Goal: Task Accomplishment & Management: Use online tool/utility

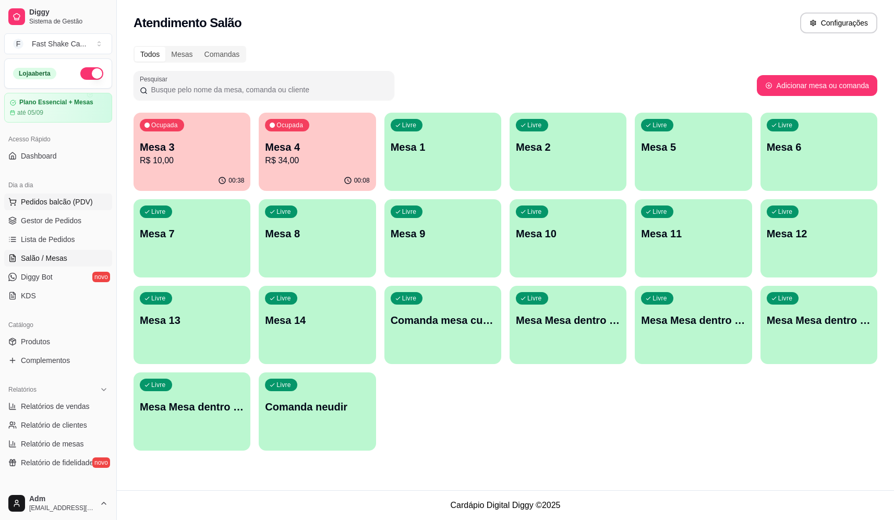
click at [59, 198] on span "Pedidos balcão (PDV)" at bounding box center [57, 202] width 72 height 10
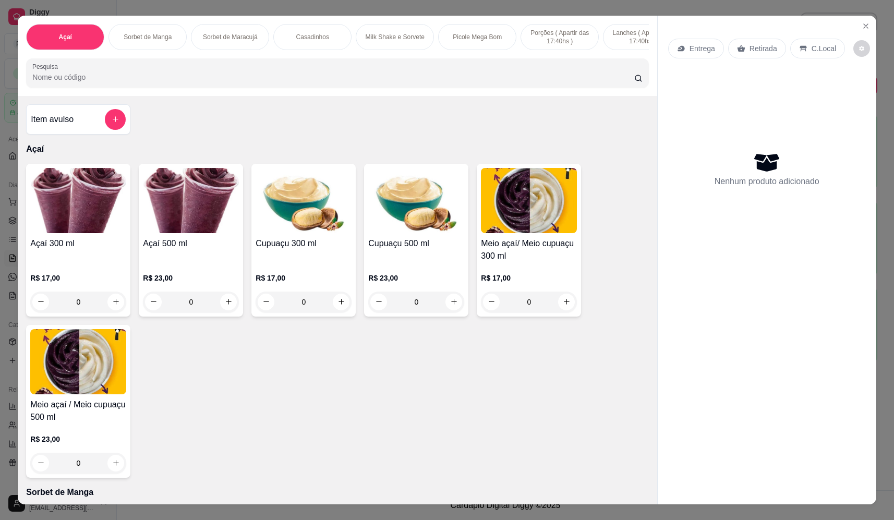
click at [225, 312] on div "0" at bounding box center [191, 302] width 96 height 21
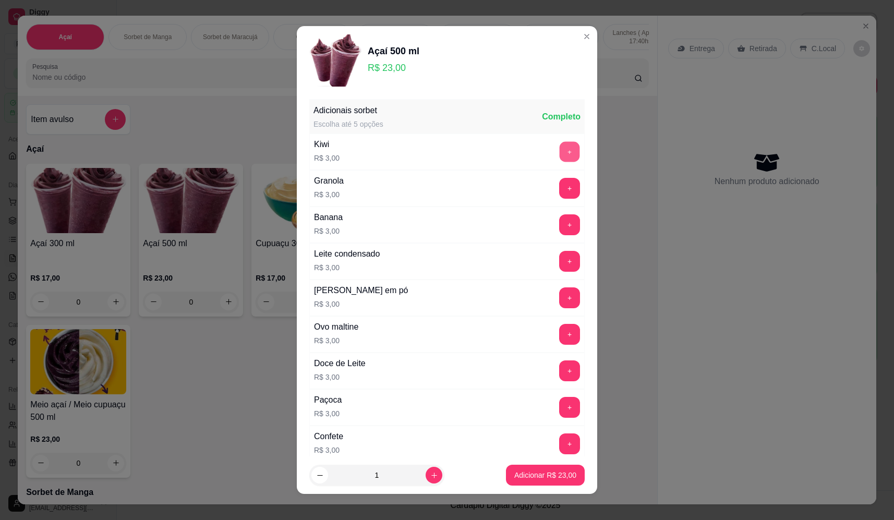
click at [560, 150] on button "+" at bounding box center [570, 151] width 20 height 20
click at [560, 222] on button "+" at bounding box center [570, 224] width 20 height 20
click at [560, 307] on button "+" at bounding box center [570, 298] width 20 height 20
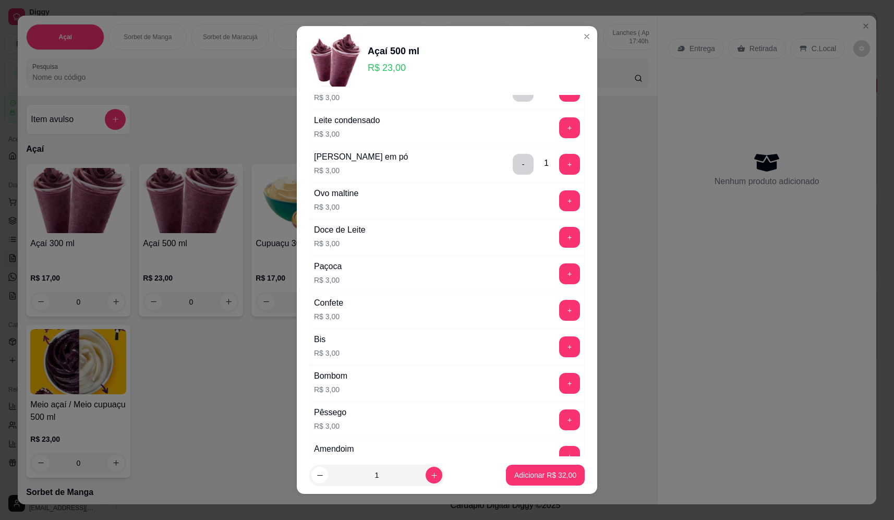
scroll to position [209, 0]
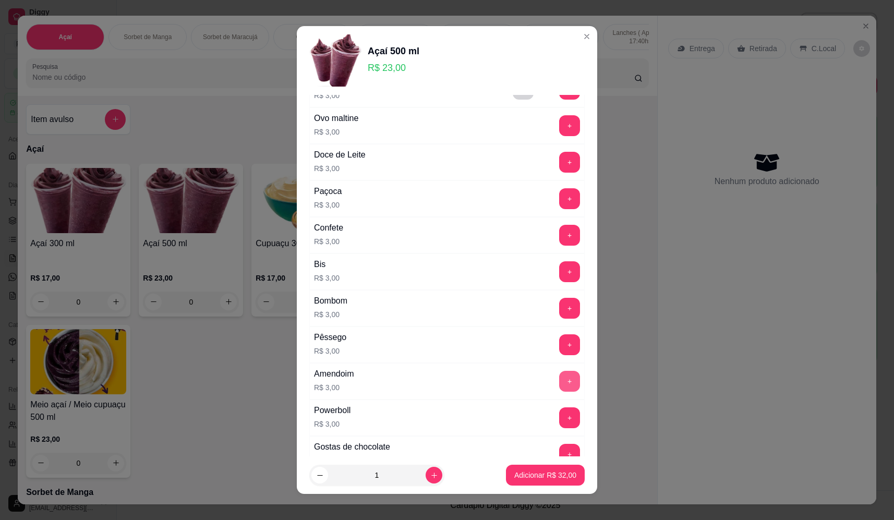
click at [559, 380] on button "+" at bounding box center [569, 381] width 21 height 21
click at [541, 475] on p "Adicionar R$ 35,00" at bounding box center [546, 475] width 62 height 10
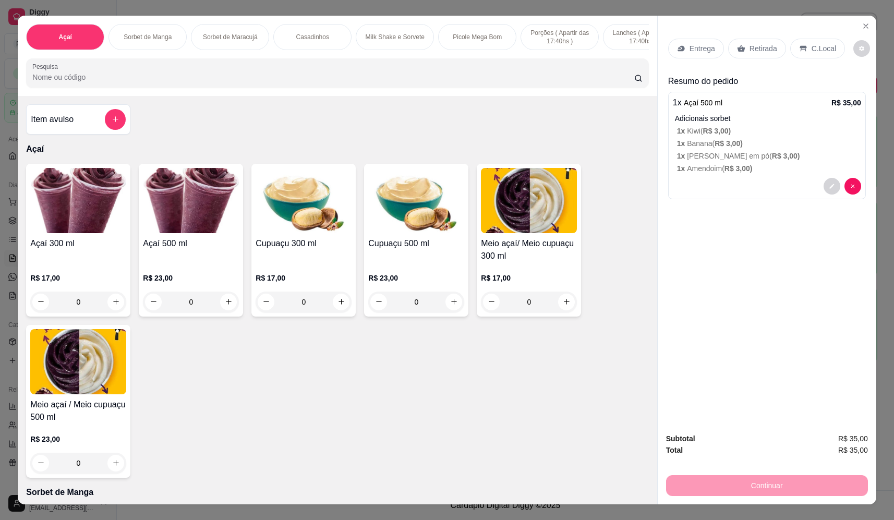
click at [110, 313] on div "0" at bounding box center [78, 302] width 96 height 21
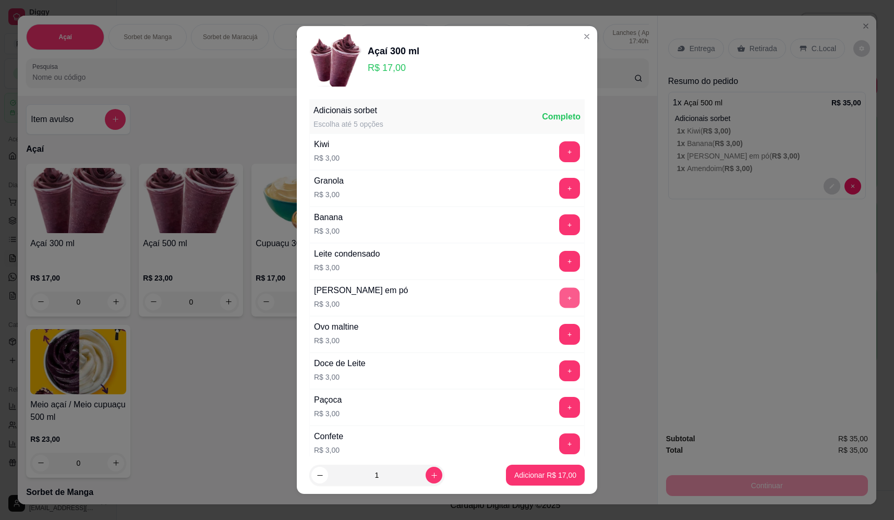
click at [560, 294] on button "+" at bounding box center [570, 298] width 20 height 20
click at [532, 473] on p "Adicionar R$ 20,00" at bounding box center [546, 475] width 62 height 10
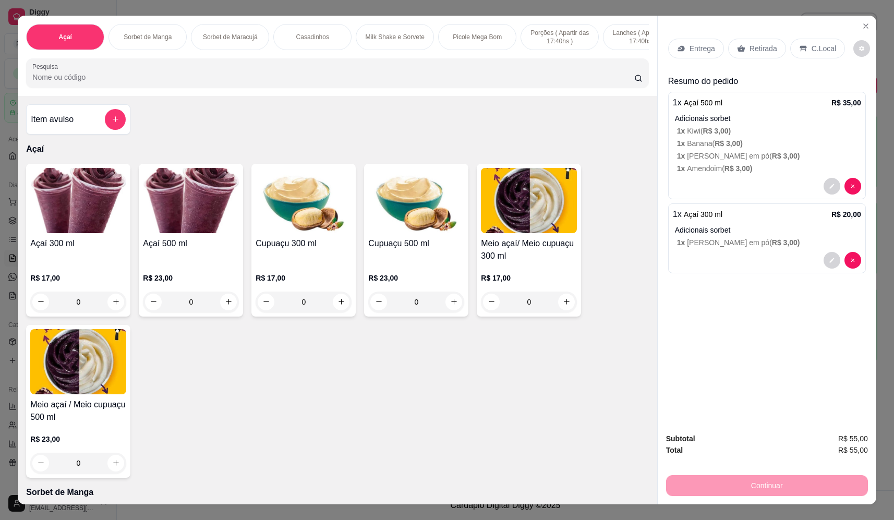
click at [696, 46] on p "Entrega" at bounding box center [703, 48] width 26 height 10
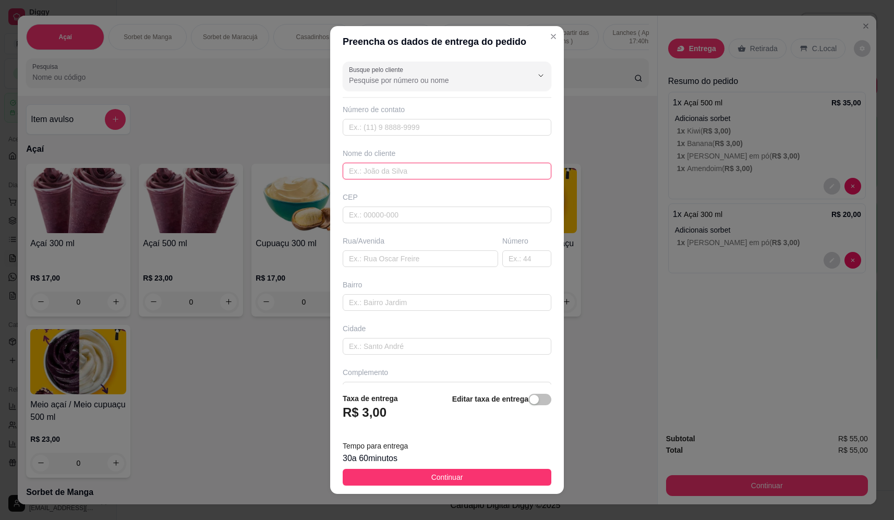
click at [416, 171] on input "text" at bounding box center [447, 171] width 209 height 17
type input "[PERSON_NAME]"
click at [416, 254] on input "text" at bounding box center [421, 258] width 156 height 17
type input "[PERSON_NAME] 969"
click at [484, 465] on footer "Taxa de entrega R$ 3,00 Editar taxa de entrega Tempo para entrega 30 a 60 minut…" at bounding box center [447, 440] width 234 height 110
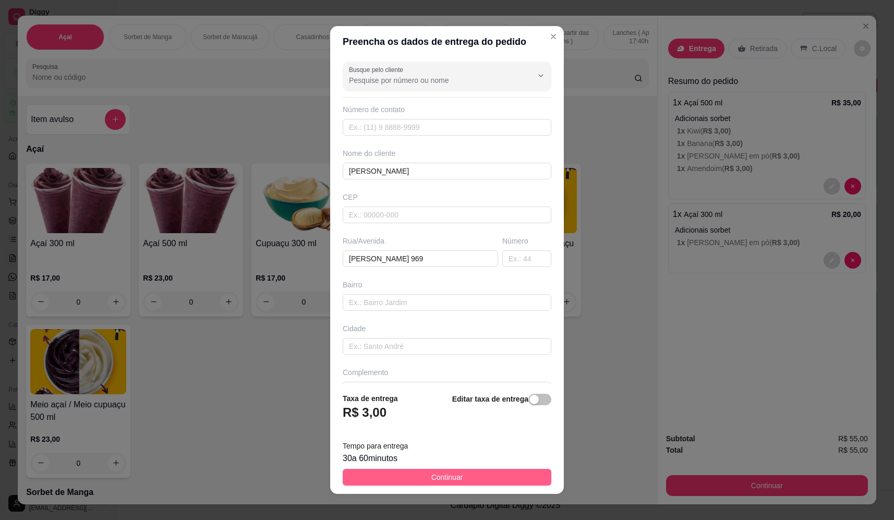
click at [485, 475] on button "Continuar" at bounding box center [447, 477] width 209 height 17
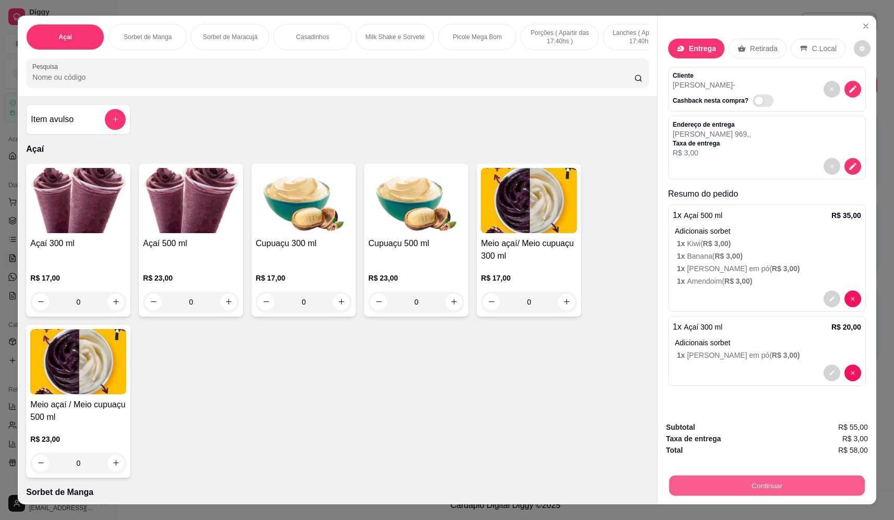
click at [759, 486] on button "Continuar" at bounding box center [768, 486] width 196 height 20
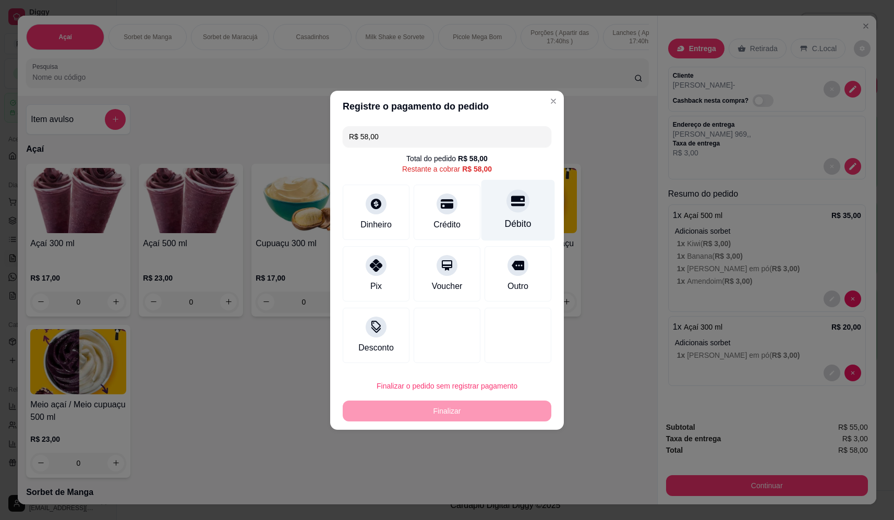
click at [519, 216] on div "Débito" at bounding box center [519, 210] width 74 height 61
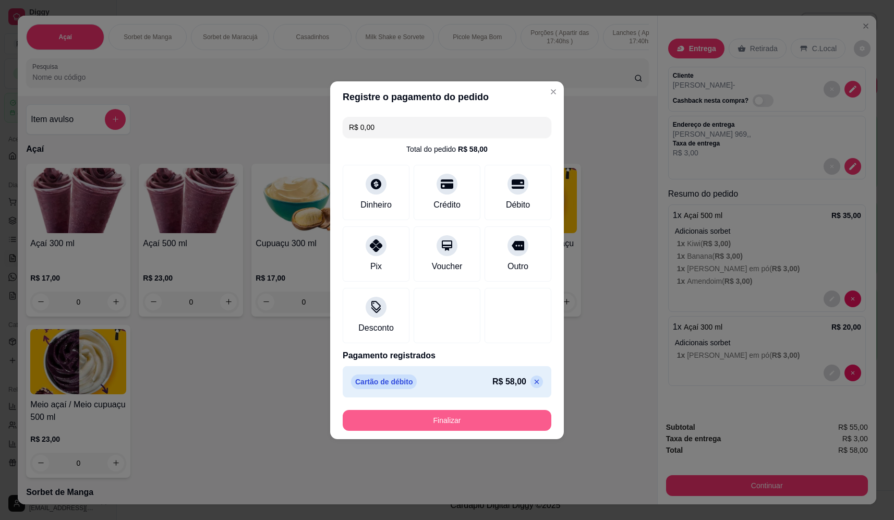
click at [506, 423] on button "Finalizar" at bounding box center [447, 420] width 209 height 21
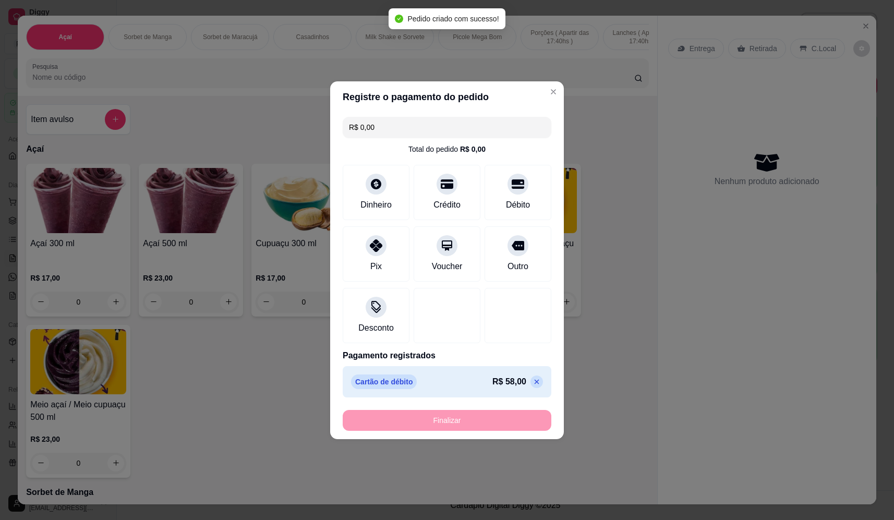
type input "-R$ 58,00"
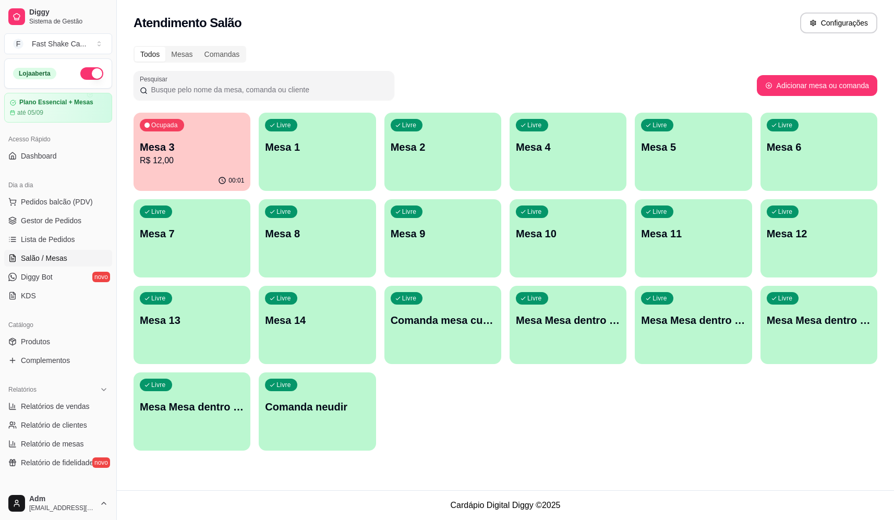
drag, startPoint x: 501, startPoint y: 367, endPoint x: 549, endPoint y: 435, distance: 83.4
drag, startPoint x: 45, startPoint y: 364, endPoint x: 38, endPoint y: 356, distance: 10.7
click at [46, 363] on span "Complementos" at bounding box center [45, 360] width 49 height 10
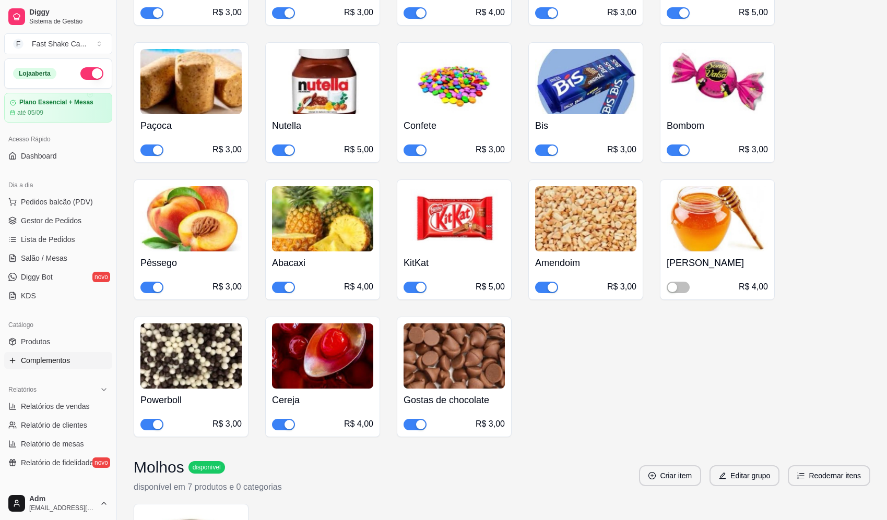
scroll to position [1096, 0]
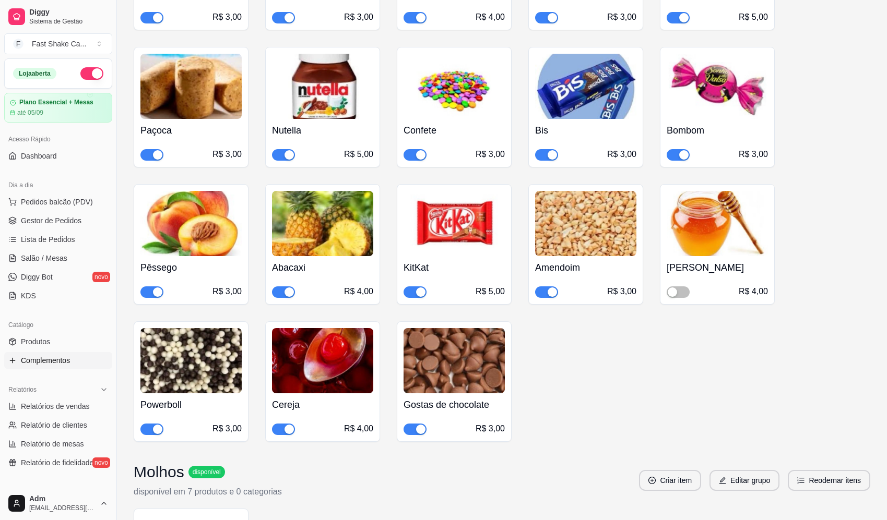
click at [552, 150] on div "button" at bounding box center [551, 154] width 9 height 9
click at [56, 259] on span "Salão / Mesas" at bounding box center [44, 258] width 46 height 10
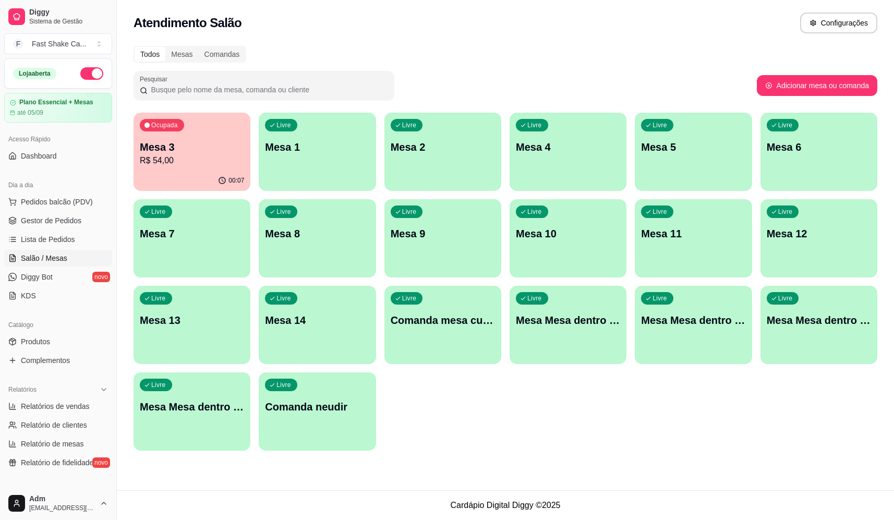
click at [433, 146] on p "Mesa 2" at bounding box center [443, 147] width 104 height 15
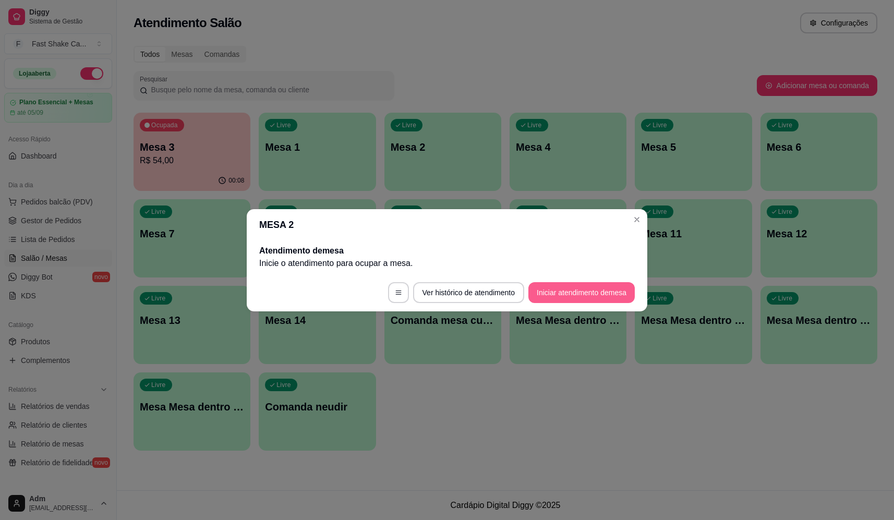
click at [563, 290] on button "Iniciar atendimento de mesa" at bounding box center [582, 292] width 106 height 21
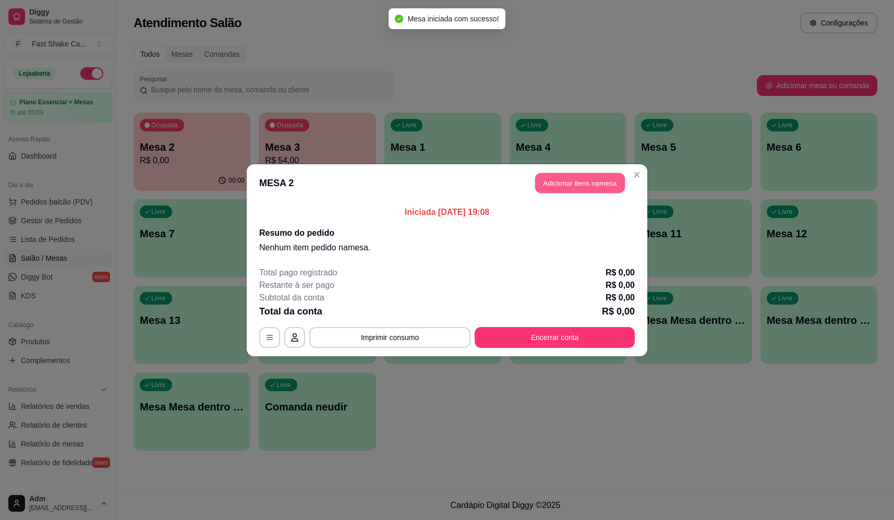
click at [545, 186] on button "Adicionar itens na mesa" at bounding box center [580, 183] width 90 height 20
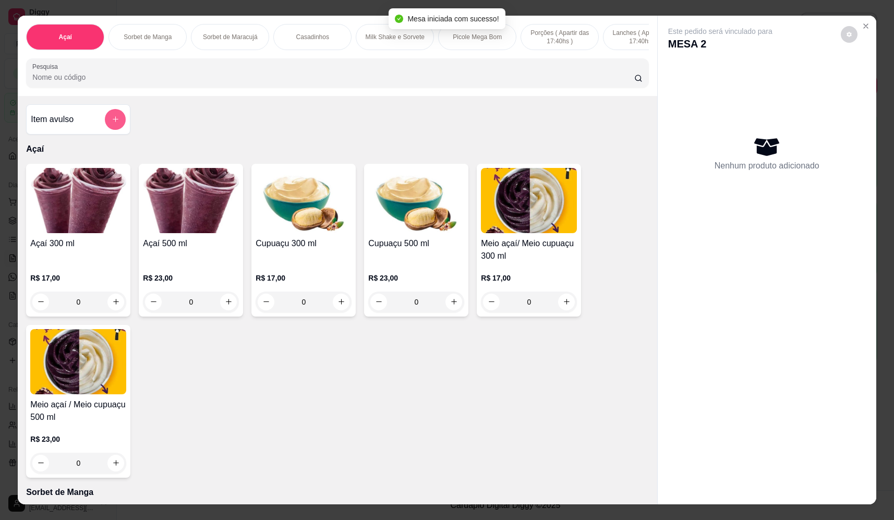
click at [112, 123] on icon "add-separate-item" at bounding box center [116, 119] width 8 height 8
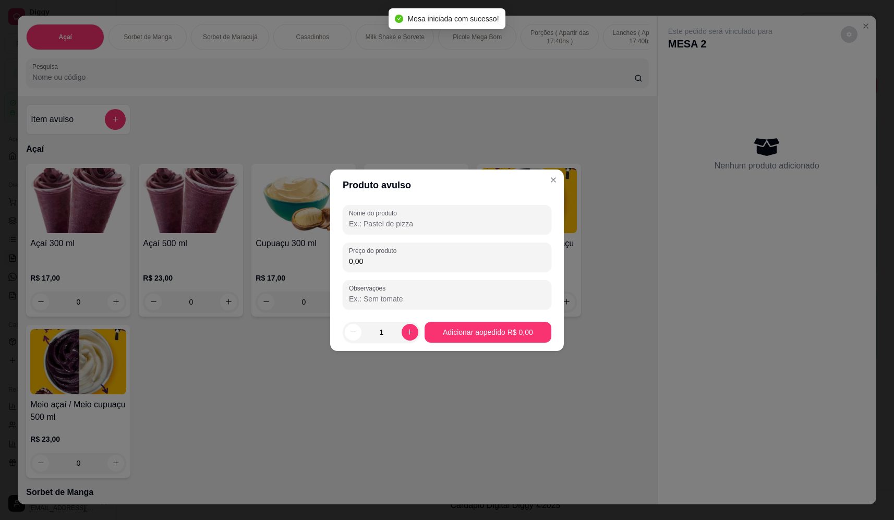
click at [486, 226] on input "Nome do produto" at bounding box center [447, 224] width 196 height 10
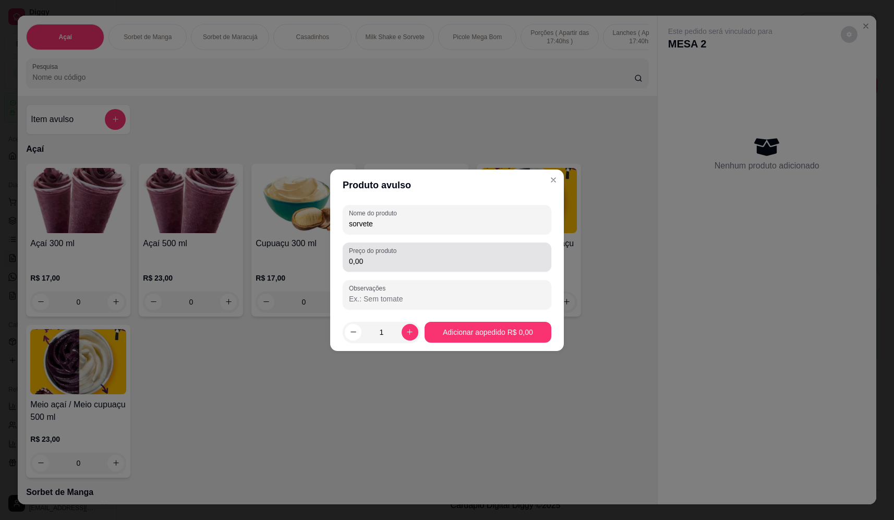
type input "sorvete"
click at [474, 257] on input "0,00" at bounding box center [447, 261] width 196 height 10
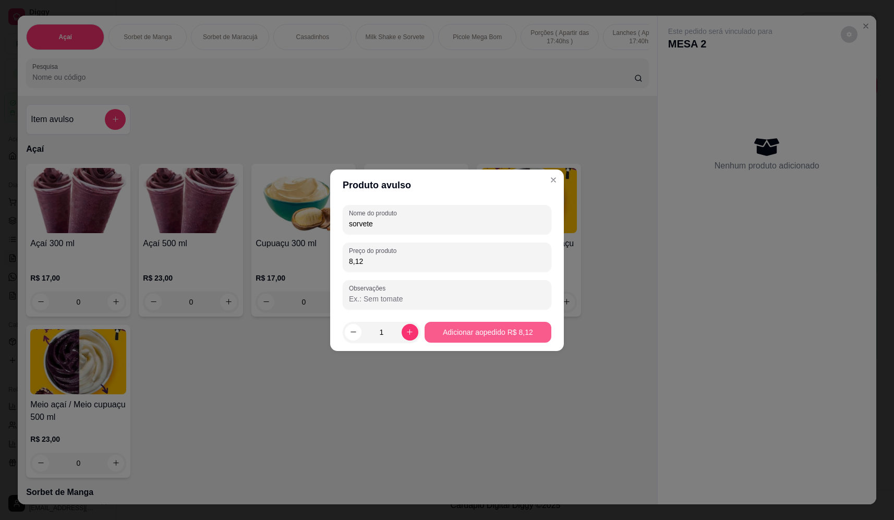
type input "8,12"
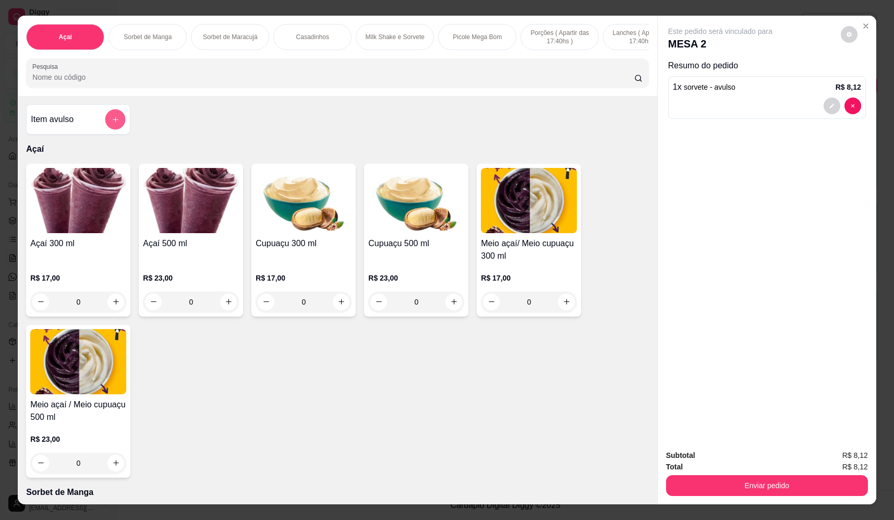
click at [117, 120] on button "add-separate-item" at bounding box center [115, 120] width 20 height 20
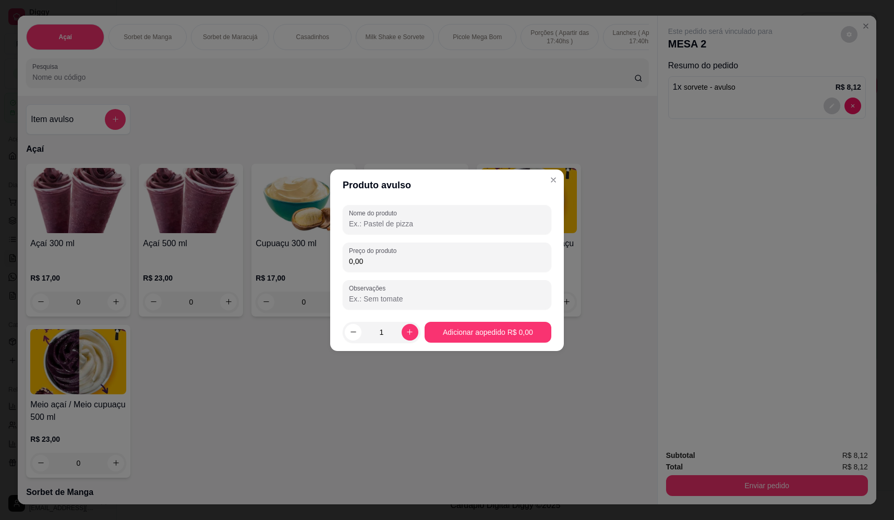
click at [453, 229] on input "Nome do produto" at bounding box center [447, 224] width 196 height 10
type input "sorvete"
click at [440, 267] on div "0,00" at bounding box center [447, 257] width 196 height 21
type input "7,14"
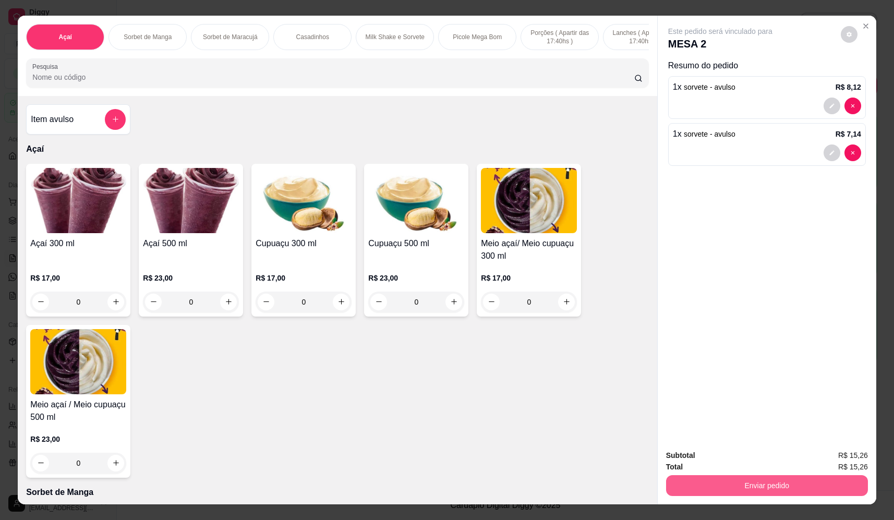
click at [725, 488] on button "Enviar pedido" at bounding box center [767, 485] width 202 height 21
click at [727, 459] on button "Não registrar e enviar pedido" at bounding box center [732, 460] width 109 height 20
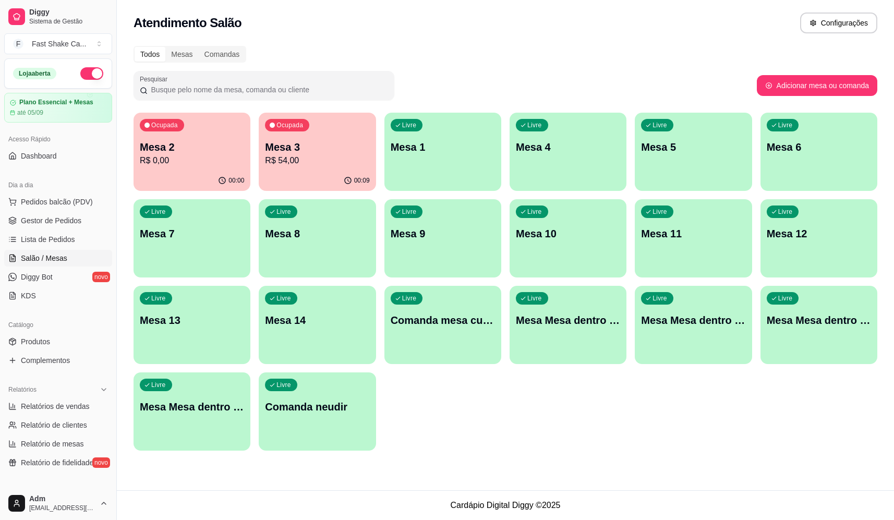
click at [300, 145] on p "Mesa 3" at bounding box center [317, 147] width 104 height 15
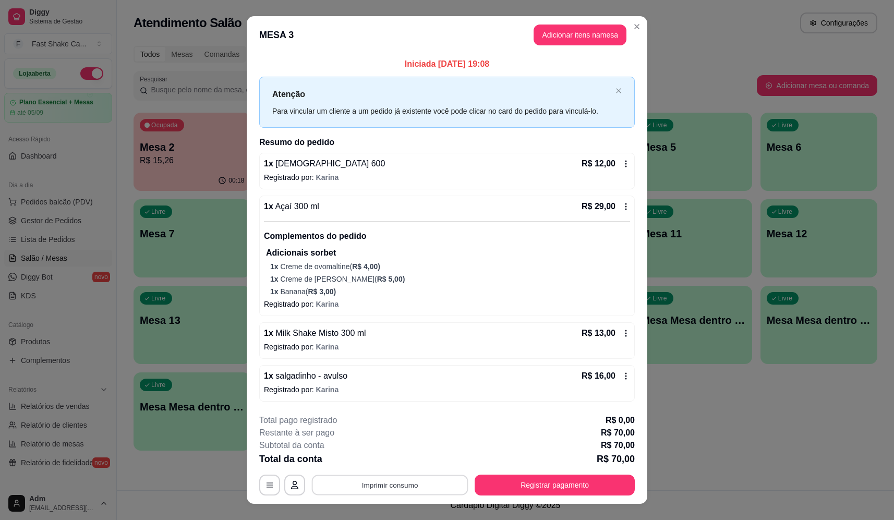
click at [406, 486] on button "Imprimir consumo" at bounding box center [390, 485] width 157 height 20
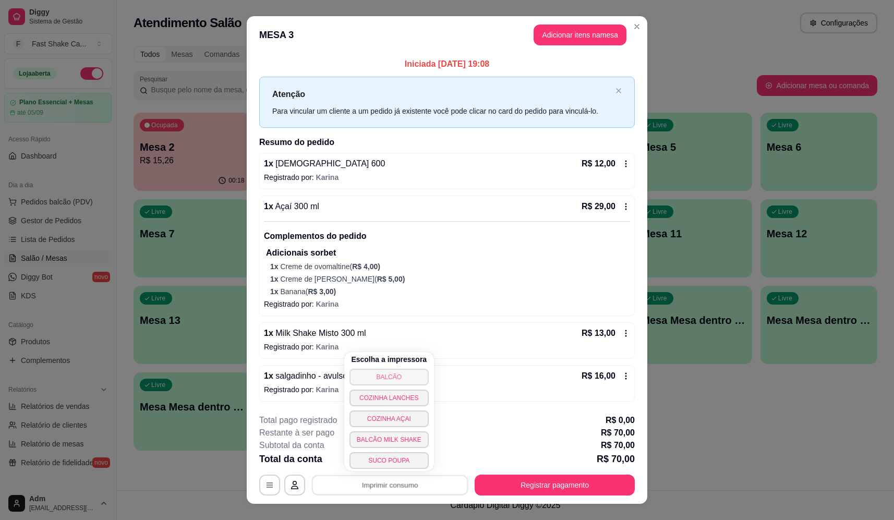
click at [410, 378] on button "BALCÃO" at bounding box center [389, 377] width 79 height 17
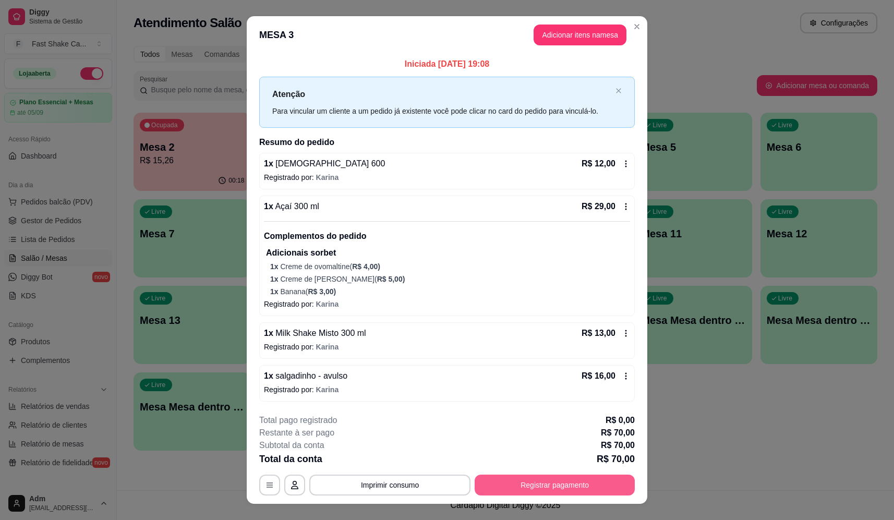
click at [611, 488] on button "Registrar pagamento" at bounding box center [555, 485] width 160 height 21
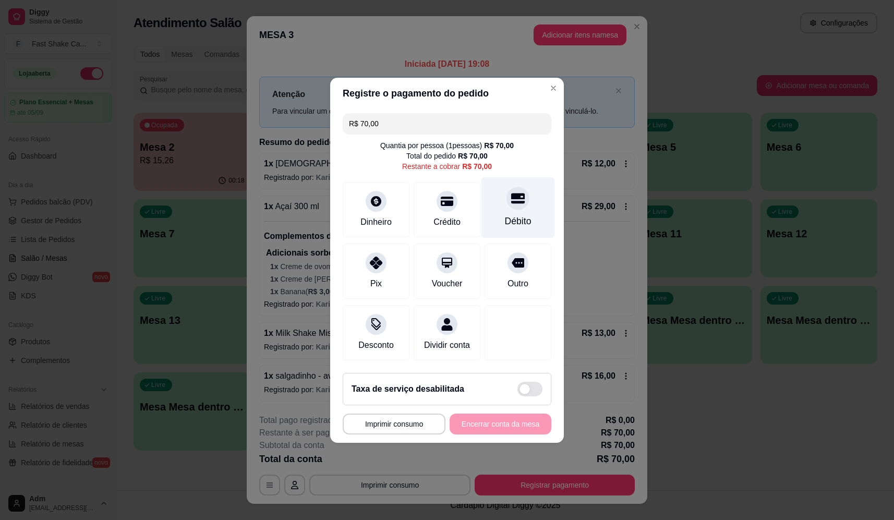
click at [491, 231] on div "Débito" at bounding box center [519, 207] width 74 height 61
click at [505, 214] on div "Débito" at bounding box center [518, 221] width 27 height 14
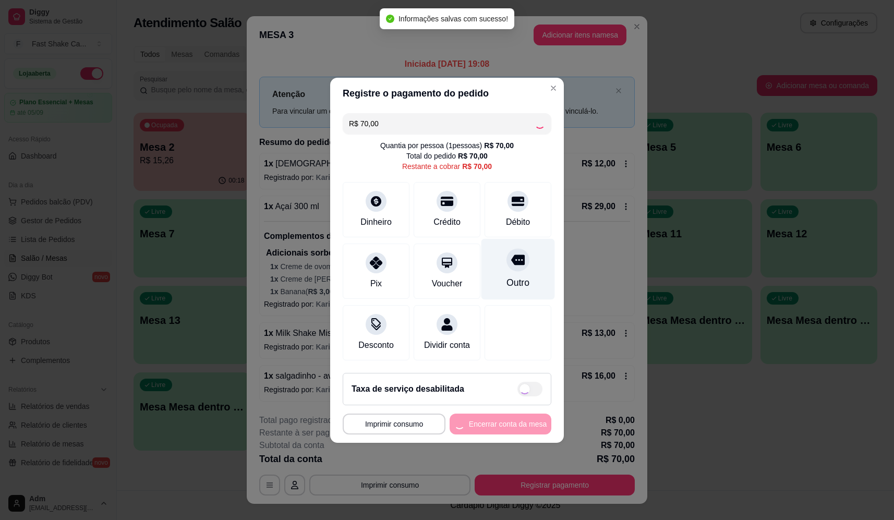
type input "R$ 0,00"
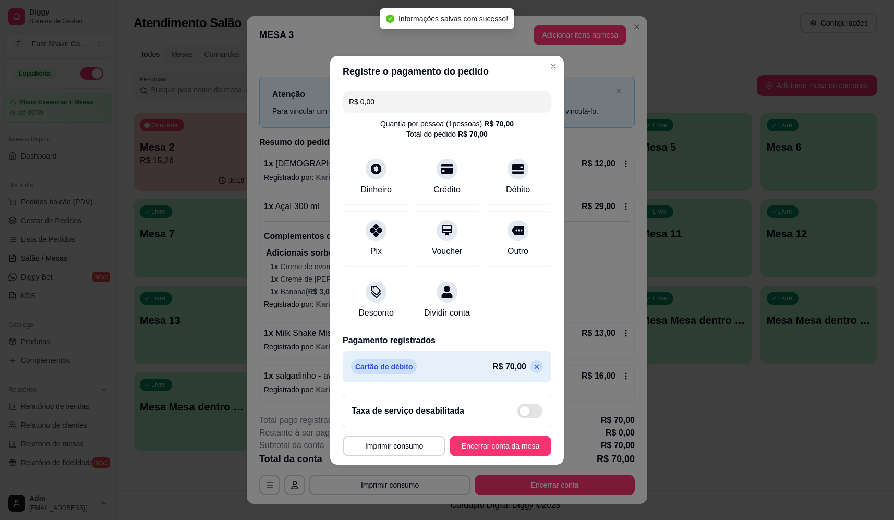
click at [524, 454] on div "**********" at bounding box center [447, 446] width 209 height 21
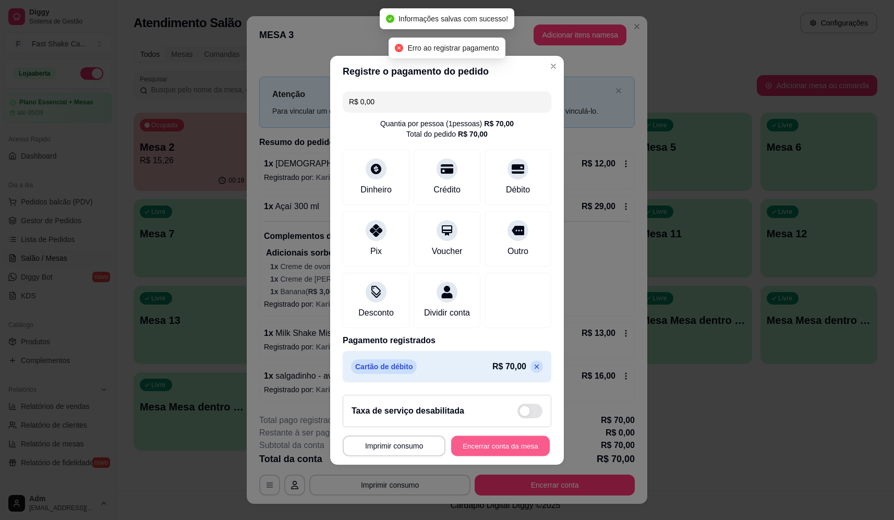
click at [524, 454] on button "Encerrar conta da mesa" at bounding box center [500, 446] width 99 height 20
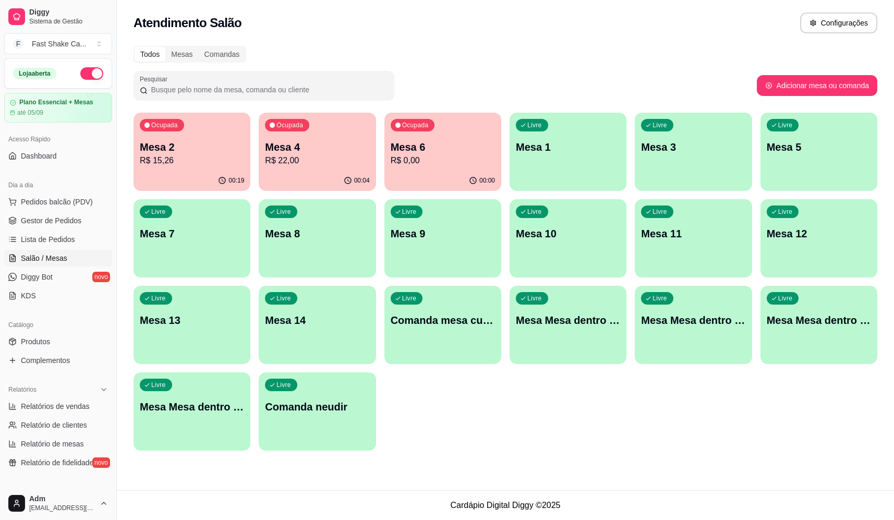
click at [206, 136] on div "Ocupada Mesa 2 R$ 15,26" at bounding box center [192, 142] width 117 height 58
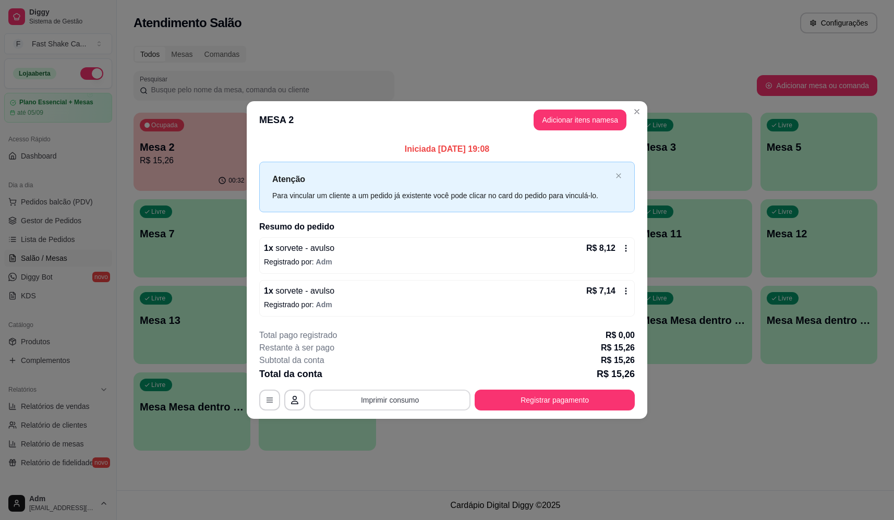
click at [380, 402] on button "Imprimir consumo" at bounding box center [389, 400] width 161 height 21
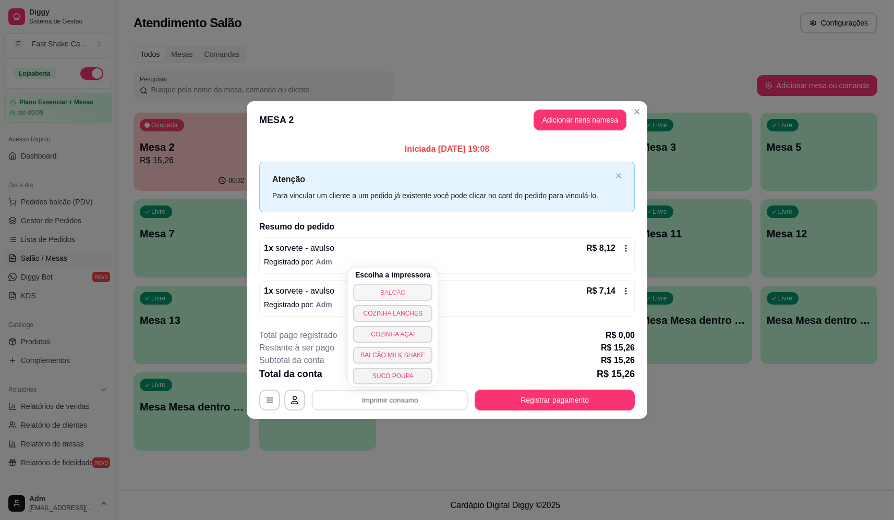
click at [387, 293] on button "BALCÃO" at bounding box center [392, 292] width 79 height 17
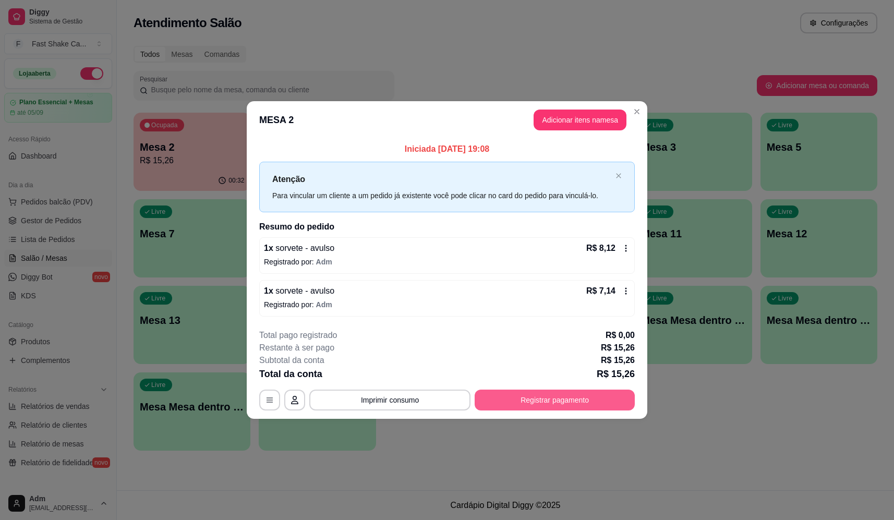
click at [577, 410] on button "Registrar pagamento" at bounding box center [555, 400] width 160 height 21
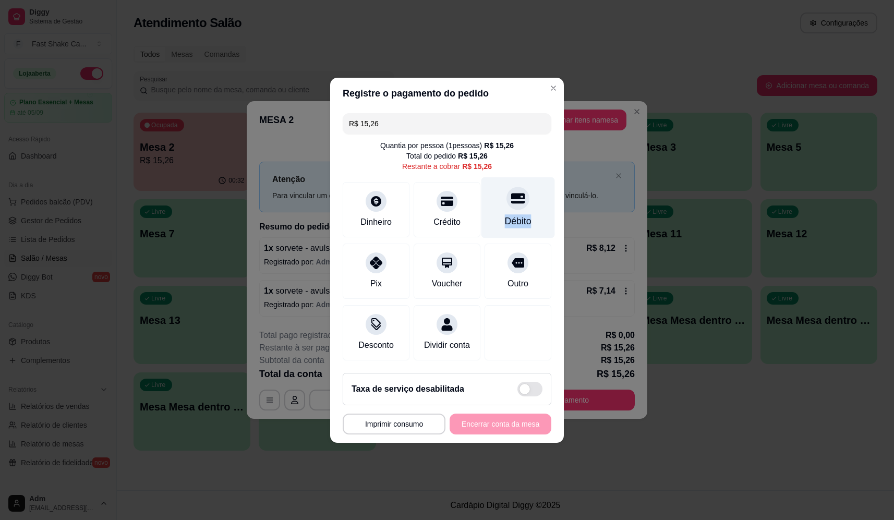
drag, startPoint x: 543, startPoint y: 200, endPoint x: 530, endPoint y: 199, distance: 13.6
click at [542, 200] on div "R$ 15,26 Quantia por pessoa ( 1 pessoas) R$ 15,26 Total do pedido R$ 15,26 Rest…" at bounding box center [447, 237] width 234 height 256
click at [488, 206] on div "Débito" at bounding box center [519, 207] width 74 height 61
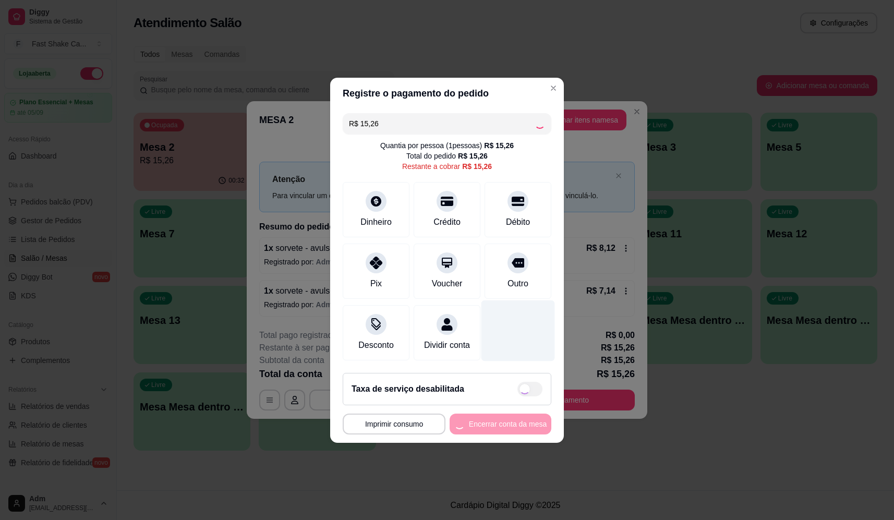
type input "R$ 0,00"
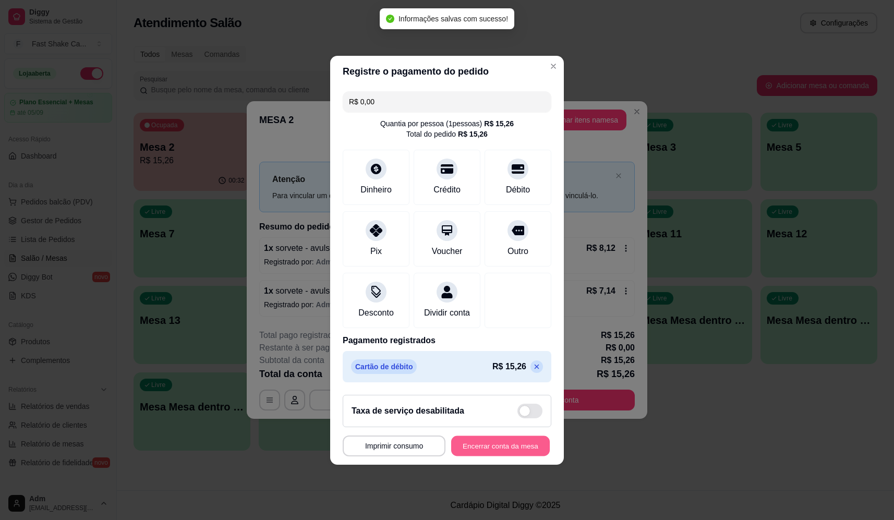
click at [504, 448] on button "Encerrar conta da mesa" at bounding box center [500, 446] width 99 height 20
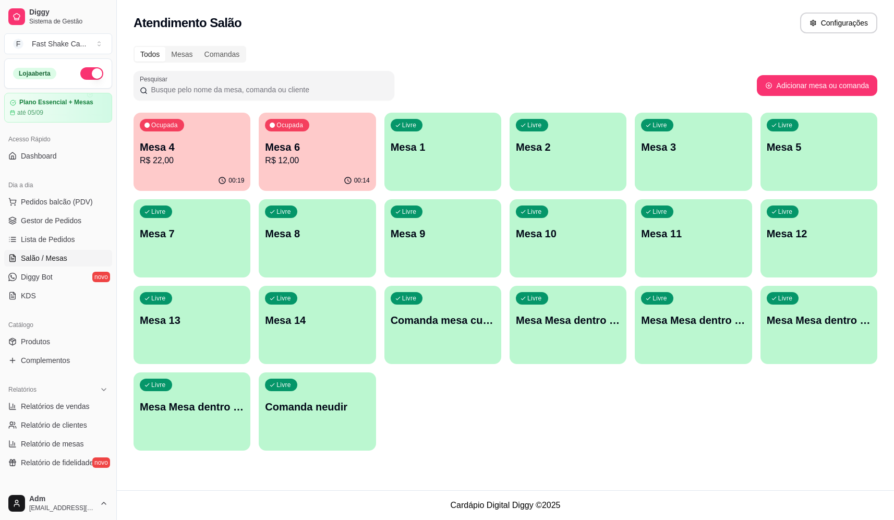
click at [126, 130] on div "Todos Mesas Comandas Pesquisar Adicionar mesa ou comanda Ocupada Mesa 4 R$ 22,0…" at bounding box center [506, 252] width 778 height 424
click at [151, 145] on p "Mesa 4" at bounding box center [191, 147] width 101 height 14
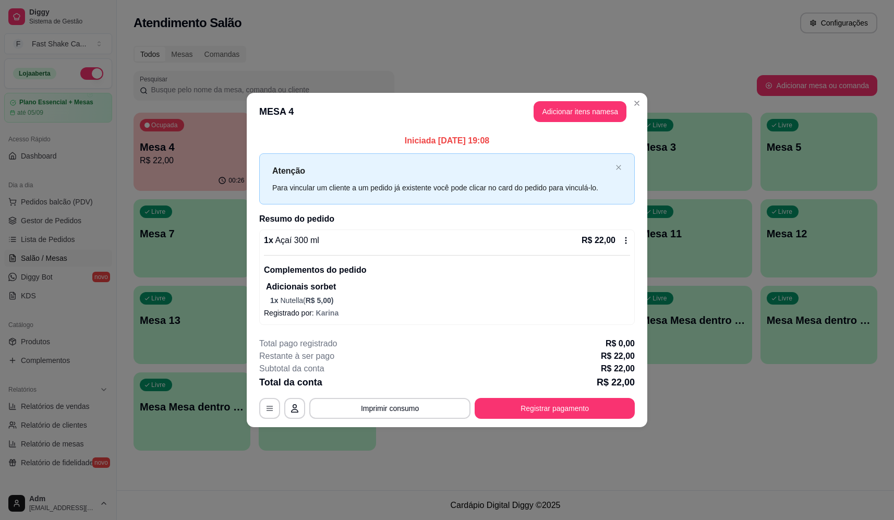
click at [575, 402] on button "Registrar pagamento" at bounding box center [555, 408] width 160 height 21
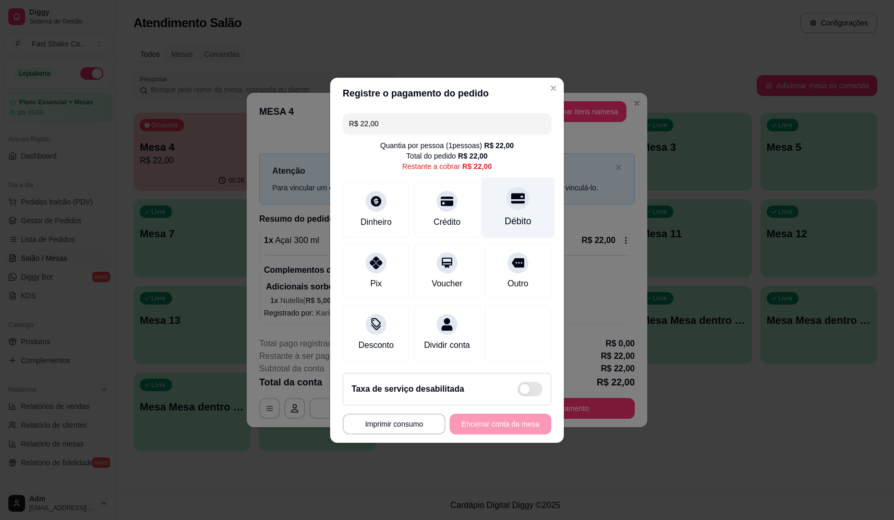
click at [517, 193] on icon at bounding box center [518, 198] width 14 height 10
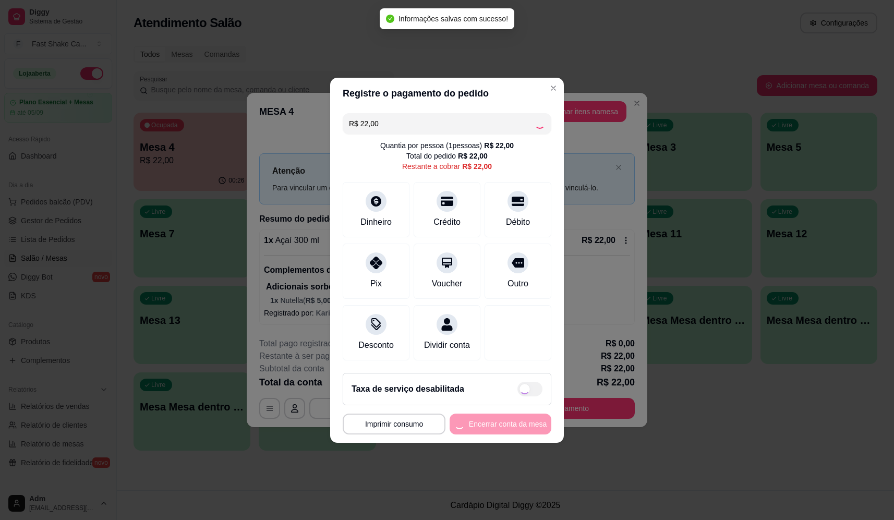
type input "R$ 0,00"
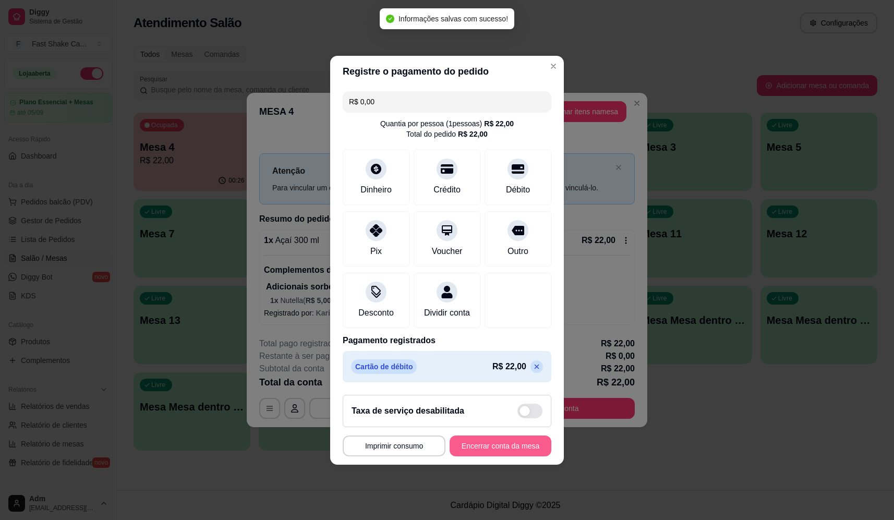
click at [487, 449] on button "Encerrar conta da mesa" at bounding box center [501, 446] width 102 height 21
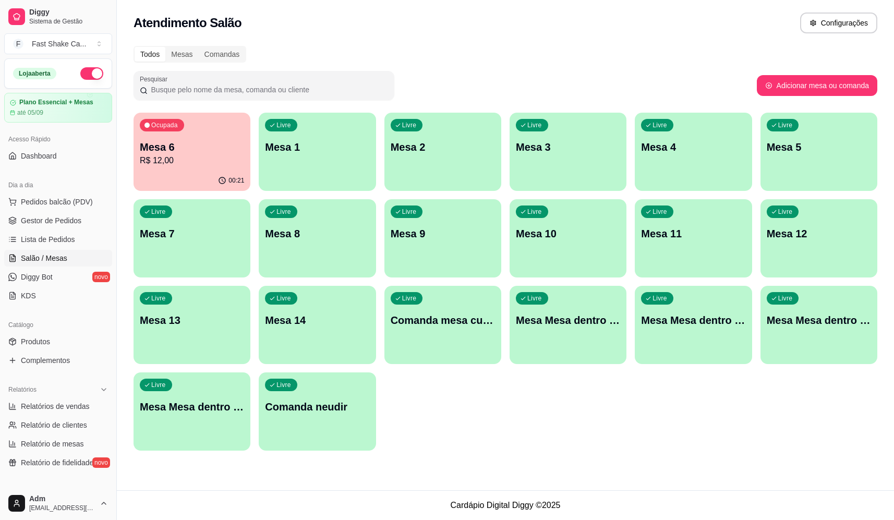
click at [130, 151] on div "Todos Mesas Comandas Pesquisar Adicionar mesa ou comanda Ocupada Mesa 6 R$ 12,0…" at bounding box center [506, 252] width 778 height 424
click at [167, 156] on p "R$ 12,00" at bounding box center [191, 160] width 101 height 12
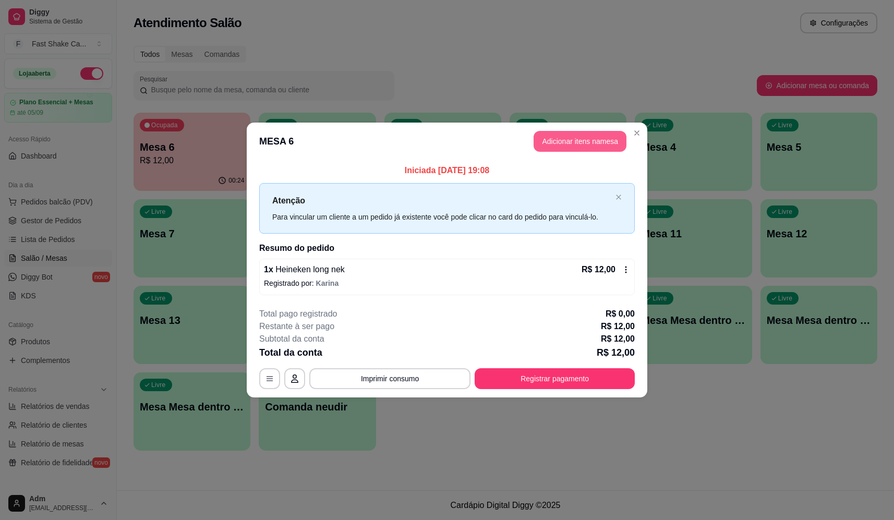
click at [595, 137] on button "Adicionar itens na mesa" at bounding box center [580, 141] width 93 height 21
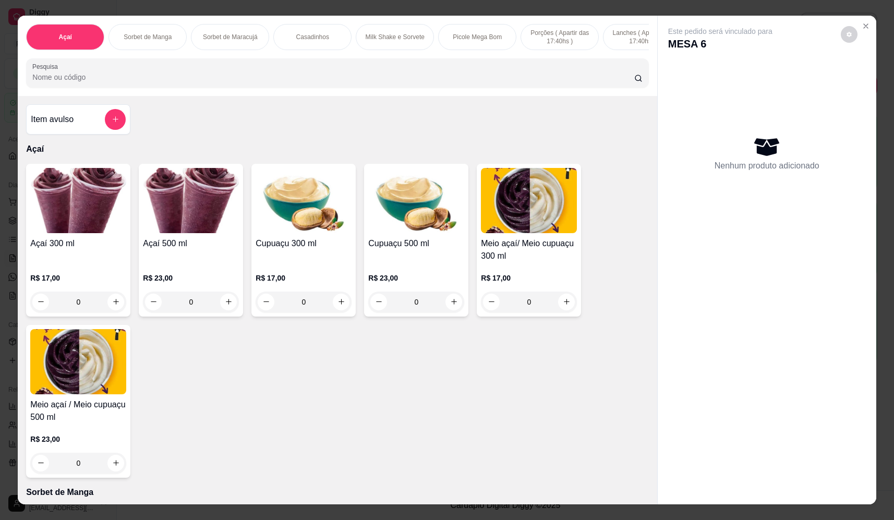
click at [199, 82] on input "Pesquisa" at bounding box center [333, 77] width 602 height 10
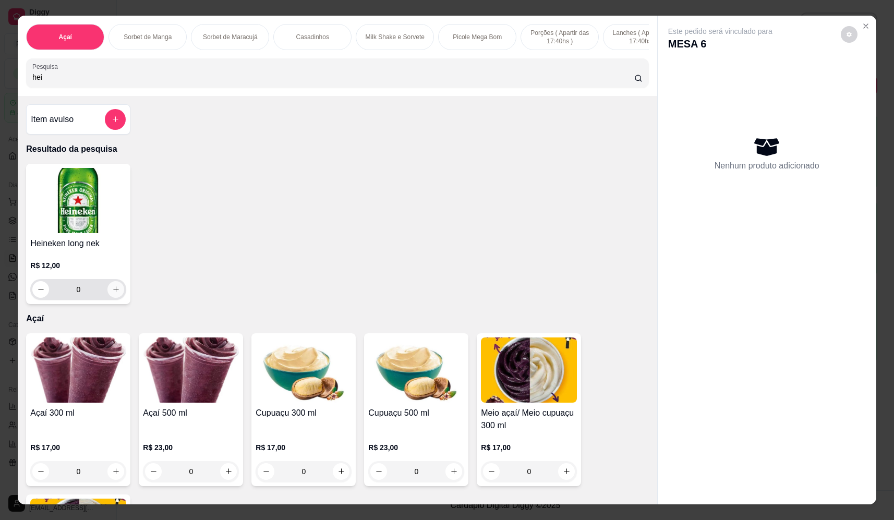
type input "hei"
click at [113, 293] on icon "increase-product-quantity" at bounding box center [116, 289] width 8 height 8
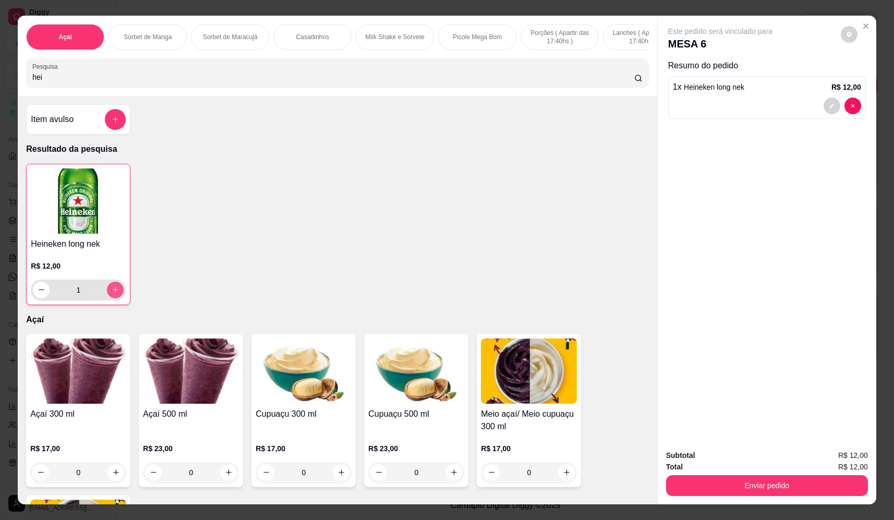
type input "1"
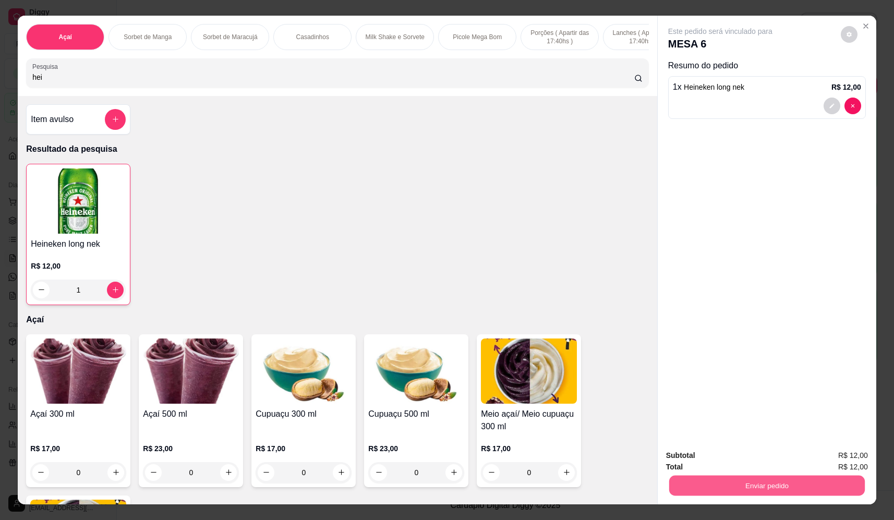
click at [752, 488] on button "Enviar pedido" at bounding box center [768, 486] width 196 height 20
click at [741, 467] on button "Não registrar e enviar pedido" at bounding box center [732, 460] width 109 height 20
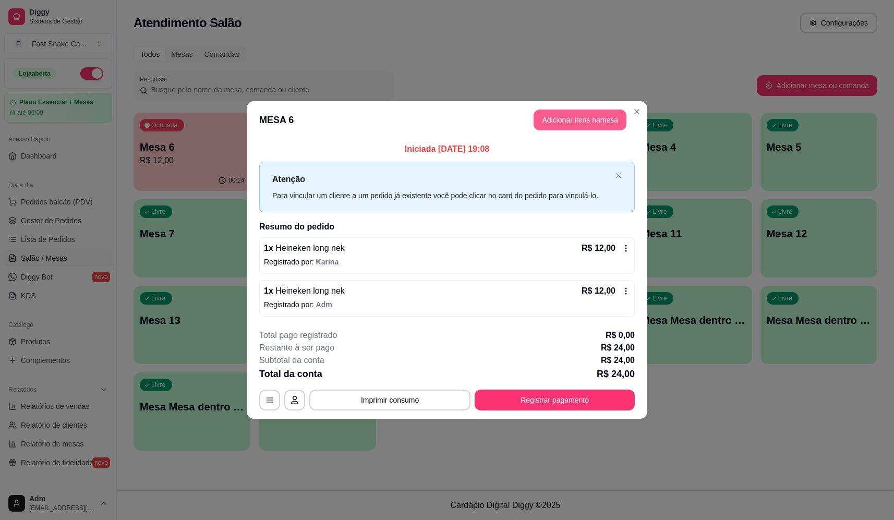
click at [571, 112] on button "Adicionar itens na mesa" at bounding box center [580, 120] width 93 height 21
click at [239, 80] on input "Pesquisa" at bounding box center [333, 77] width 602 height 10
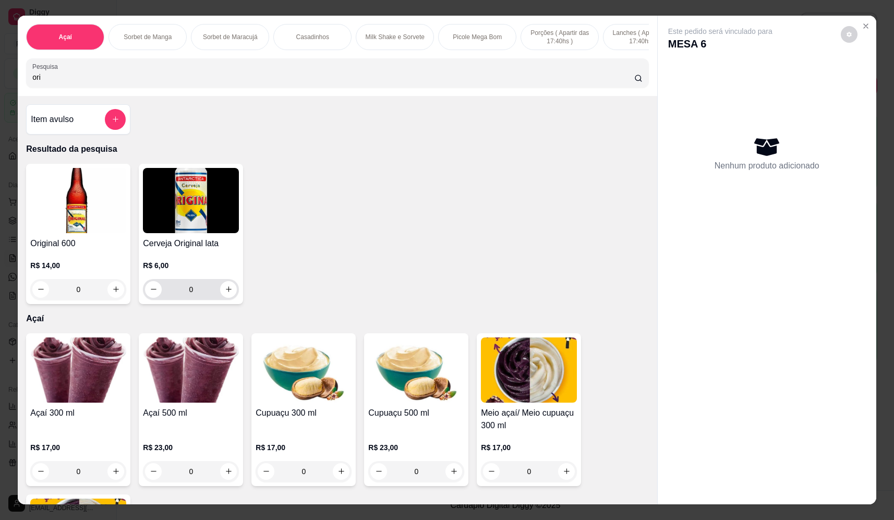
type input "ori"
click at [215, 294] on input "0" at bounding box center [191, 289] width 58 height 21
click at [221, 292] on button "increase-product-quantity" at bounding box center [229, 289] width 16 height 16
type input "1"
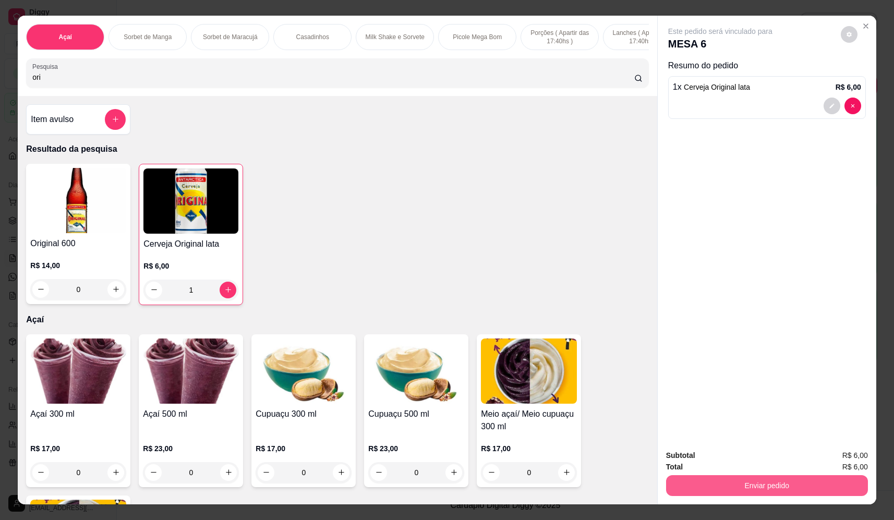
click at [738, 482] on button "Enviar pedido" at bounding box center [767, 485] width 202 height 21
click at [724, 458] on button "Não registrar e enviar pedido" at bounding box center [732, 460] width 109 height 20
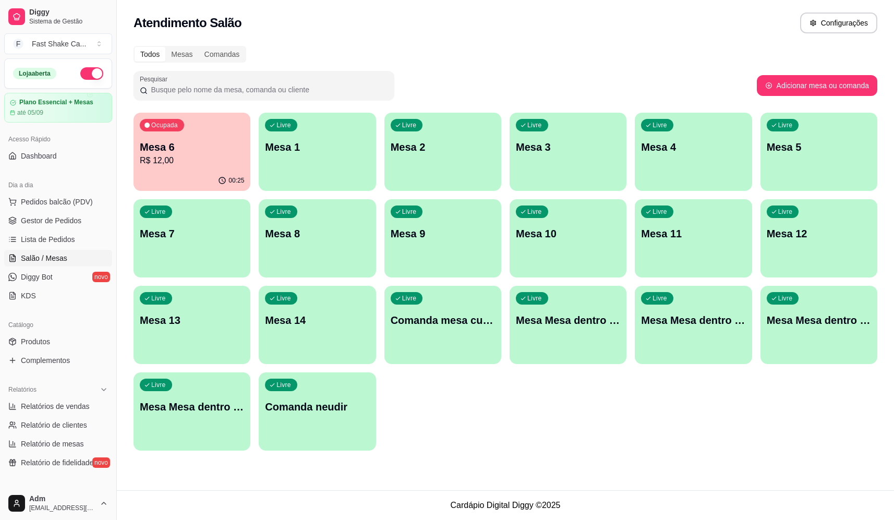
drag, startPoint x: 751, startPoint y: 441, endPoint x: 744, endPoint y: 447, distance: 9.3
click at [751, 439] on div "Ocupada Mesa 6 R$ 12,00 00:25 Livre Mesa 1 Livre Mesa 2 Livre Mesa 3 Livre Mesa…" at bounding box center [506, 282] width 744 height 338
